Goal: Check status: Check status

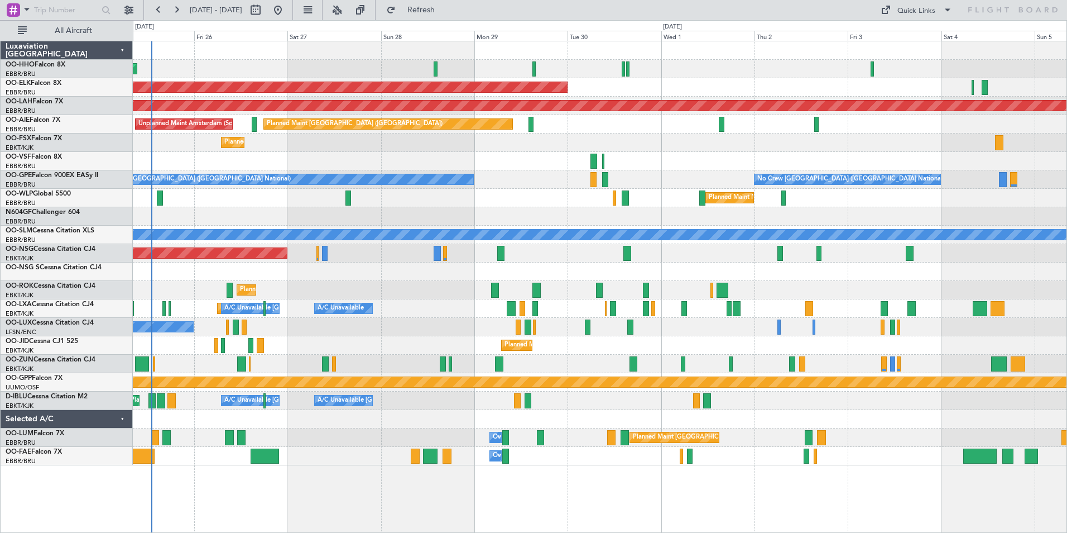
click at [249, 265] on div "Planned Maint Geneva (Cointrin) Planned Maint Kortrijk-Wevelgem Planned Maint A…" at bounding box center [600, 253] width 934 height 424
click at [520, 471] on div "Planned Maint Geneva (Cointrin) Planned Maint Kortrijk-Wevelgem Planned Maint A…" at bounding box center [600, 287] width 935 height 492
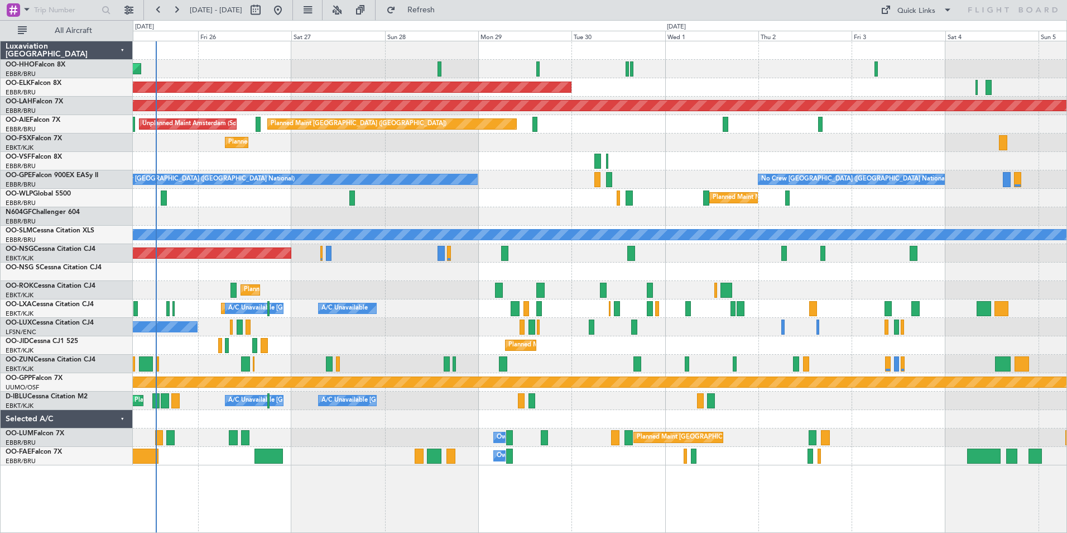
click at [254, 492] on div "Planned Maint Geneva (Cointrin) Planned Maint Kortrijk-Wevelgem Planned Maint A…" at bounding box center [600, 287] width 935 height 492
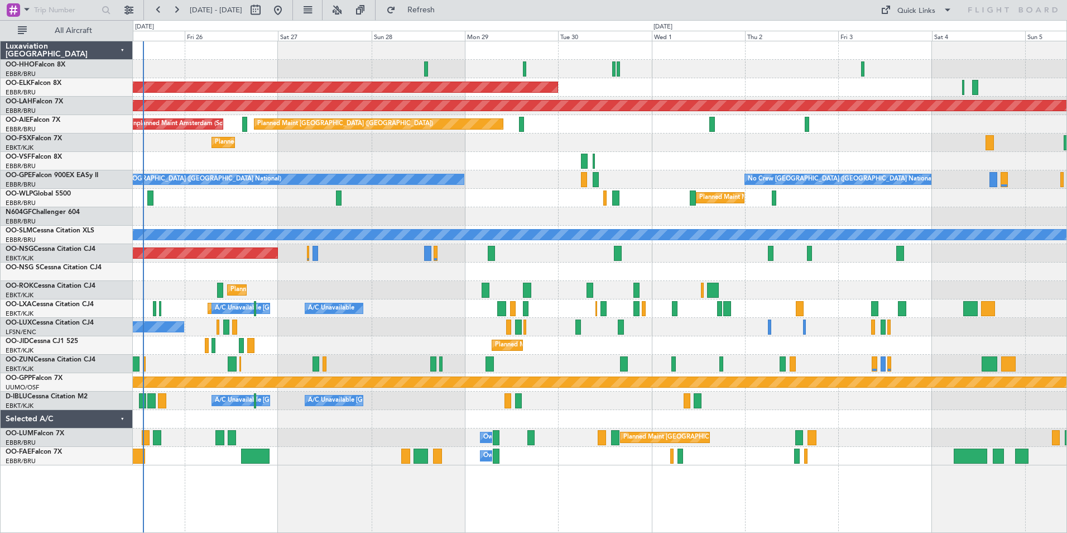
click at [361, 446] on div "Planned Maint Brussels (Brussels National) Owner Melsbroek Air Base" at bounding box center [600, 437] width 934 height 18
